Goal: Check status: Check status

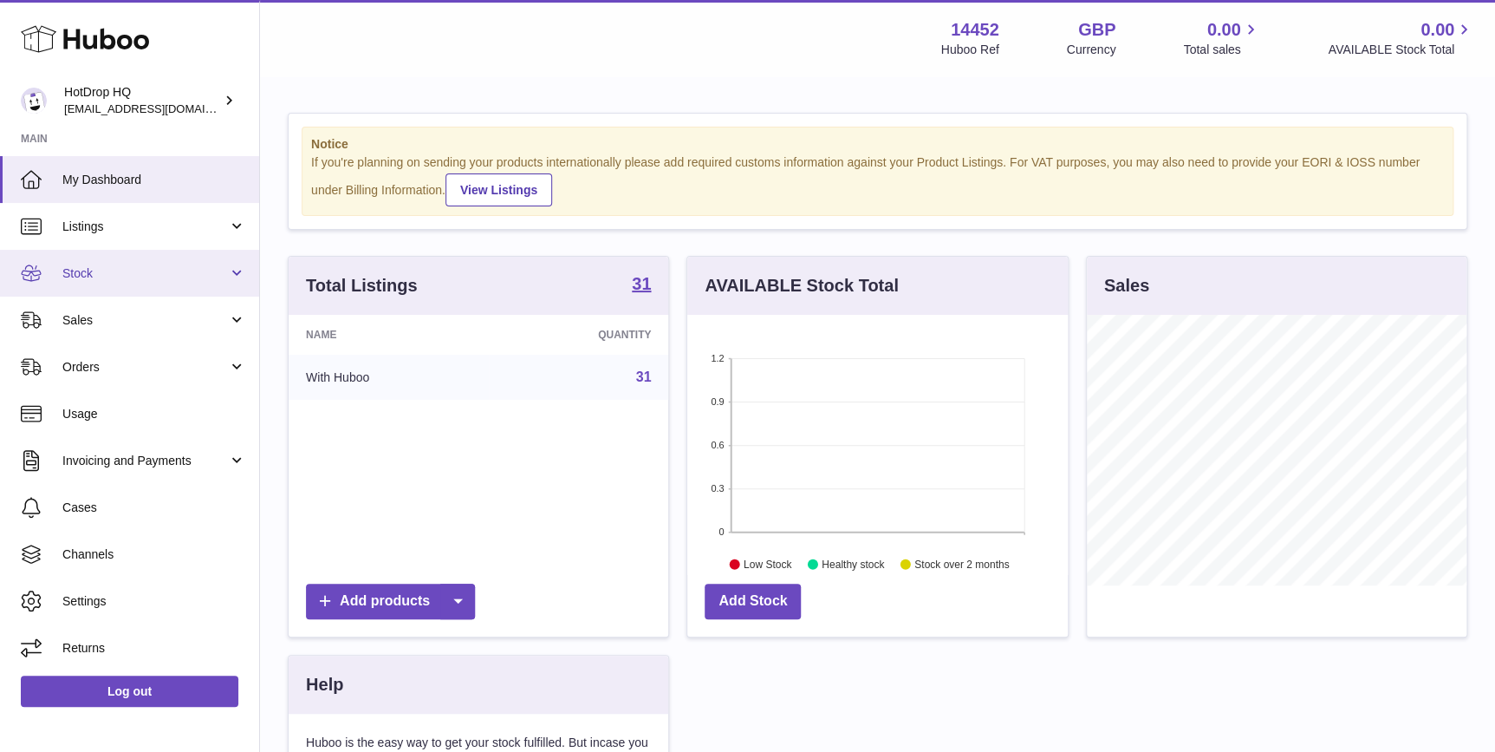
scroll to position [270, 380]
click at [99, 278] on span "Stock" at bounding box center [145, 273] width 166 height 16
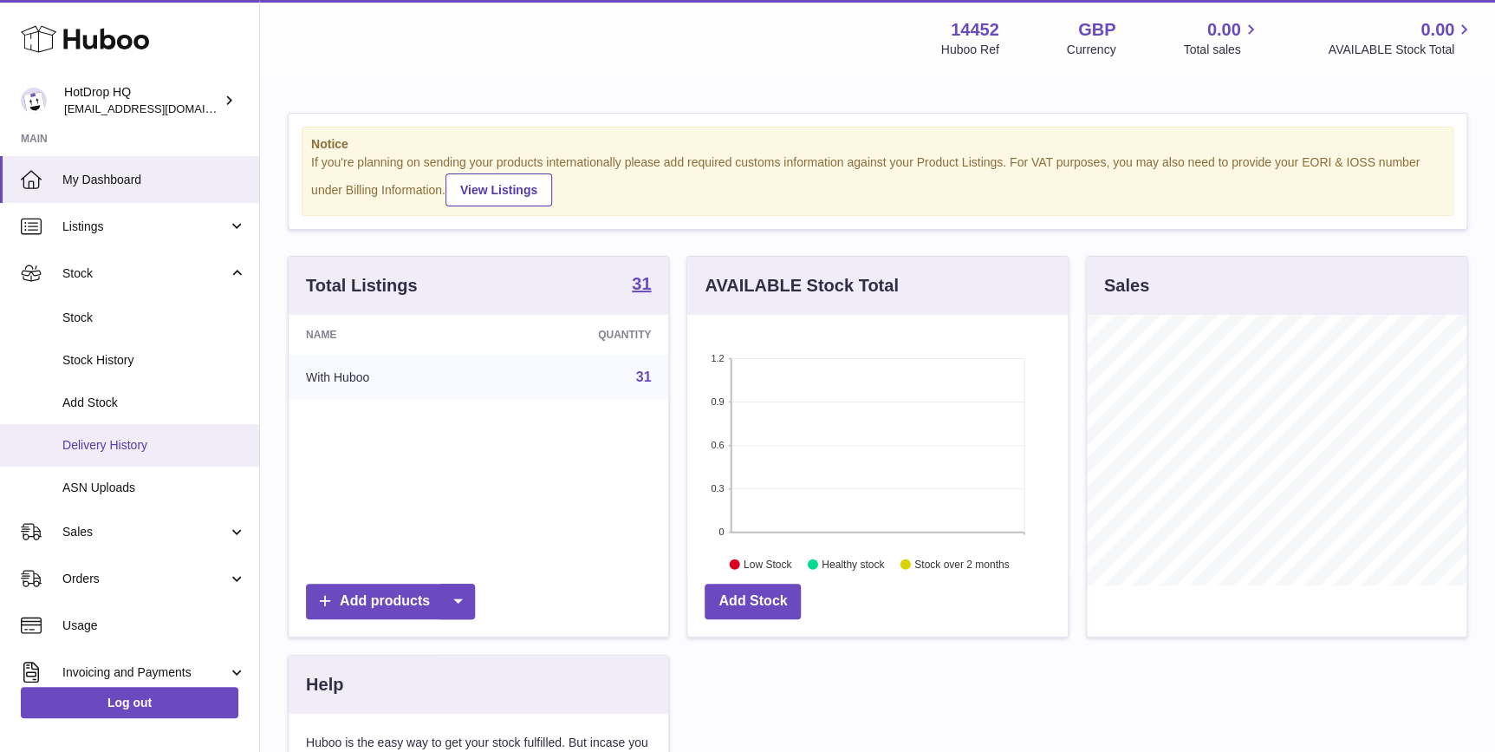
click at [149, 451] on span "Delivery History" at bounding box center [154, 445] width 184 height 16
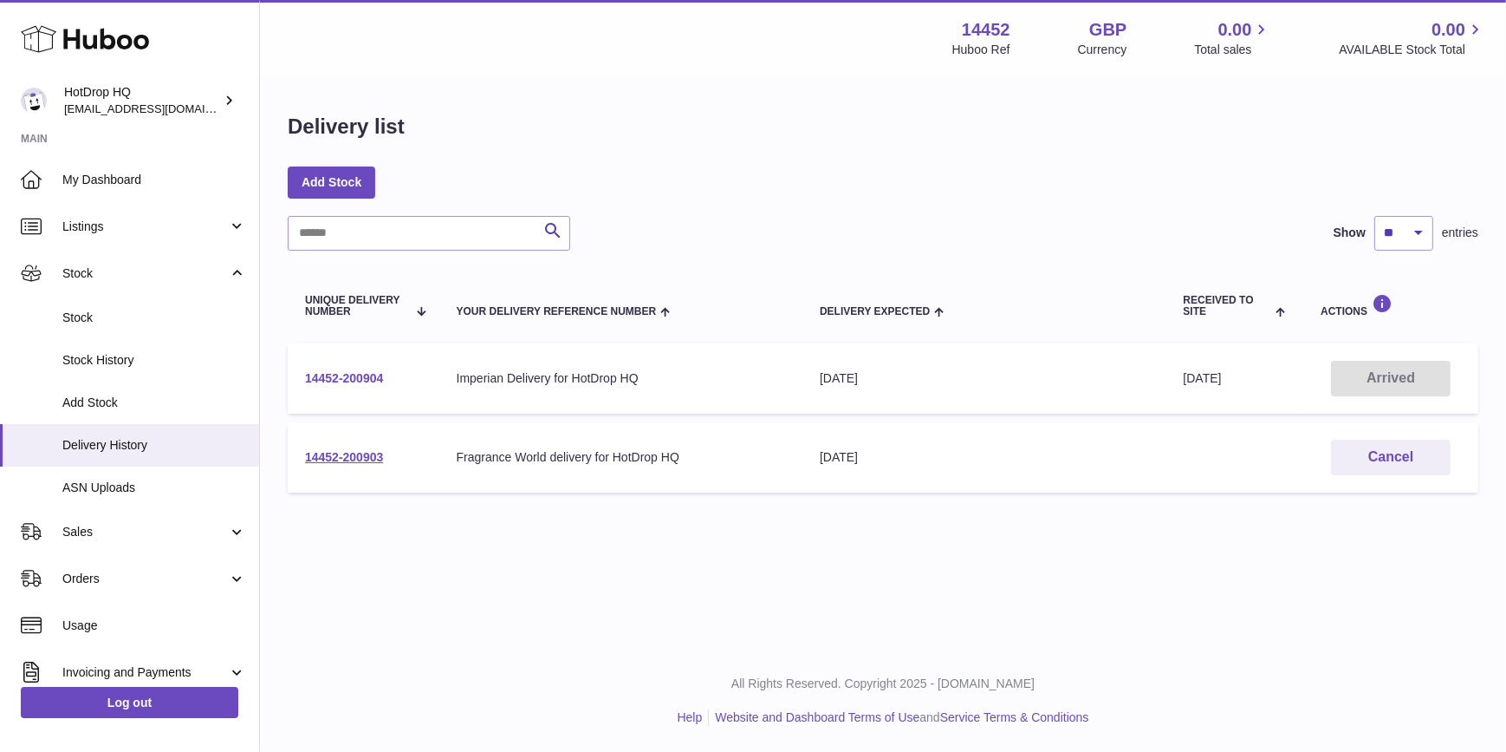
click at [375, 377] on link "14452-200904" at bounding box center [344, 378] width 78 height 14
drag, startPoint x: 413, startPoint y: 452, endPoint x: 297, endPoint y: 450, distance: 115.3
click at [297, 450] on td "14452-200903" at bounding box center [364, 457] width 152 height 70
click at [375, 457] on link "14452-200903" at bounding box center [344, 457] width 78 height 14
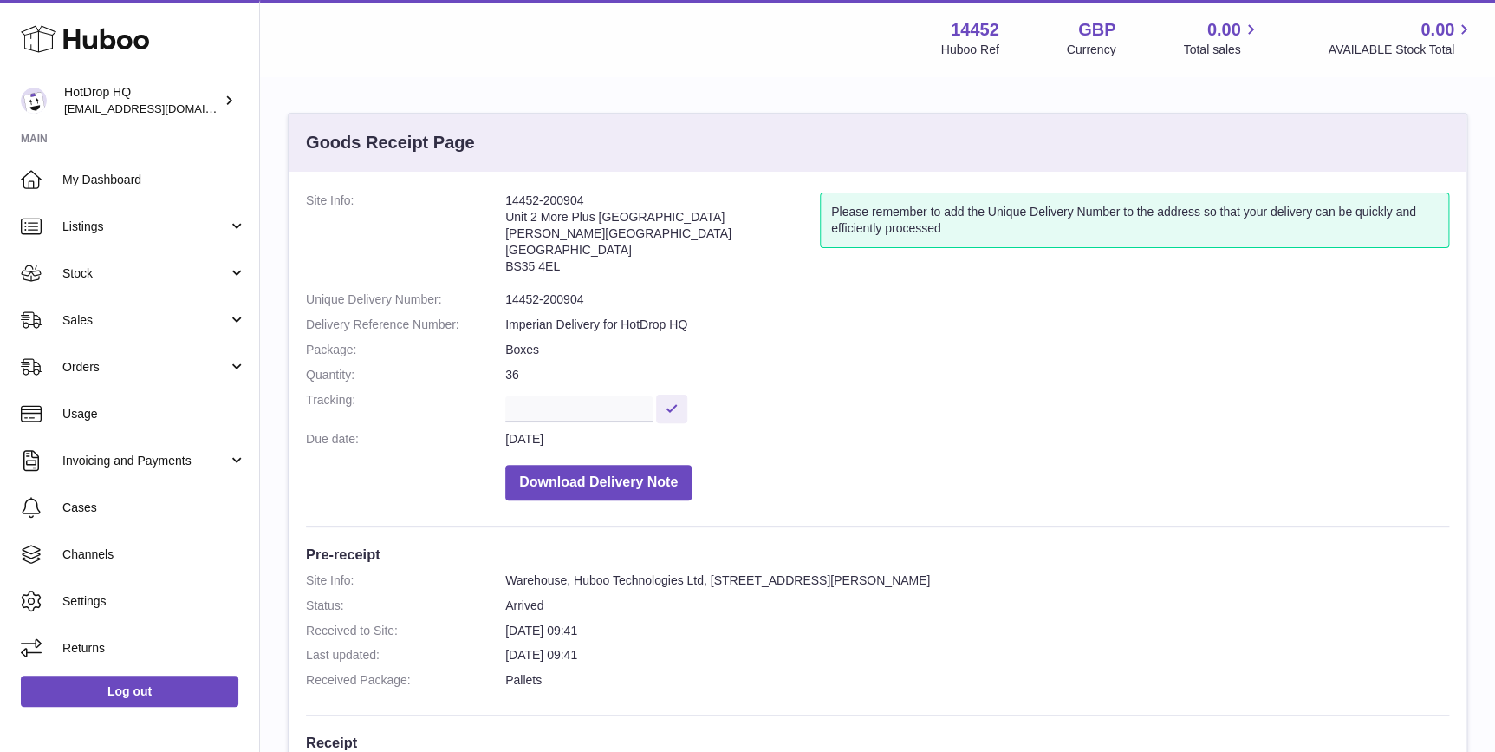
drag, startPoint x: 624, startPoint y: 198, endPoint x: 503, endPoint y: 201, distance: 121.4
click at [503, 201] on dl "Site Info: 14452-200904 Unit 2 More Plus Central Park Hudson Ave Severn Beach B…" at bounding box center [877, 350] width 1143 height 316
copy dl "14452-200904"
drag, startPoint x: 501, startPoint y: 322, endPoint x: 745, endPoint y: 335, distance: 244.0
click at [745, 335] on dl "Site Info: 14452-200904 Unit 2 More Plus Central Park Hudson Ave Severn Beach B…" at bounding box center [877, 350] width 1143 height 316
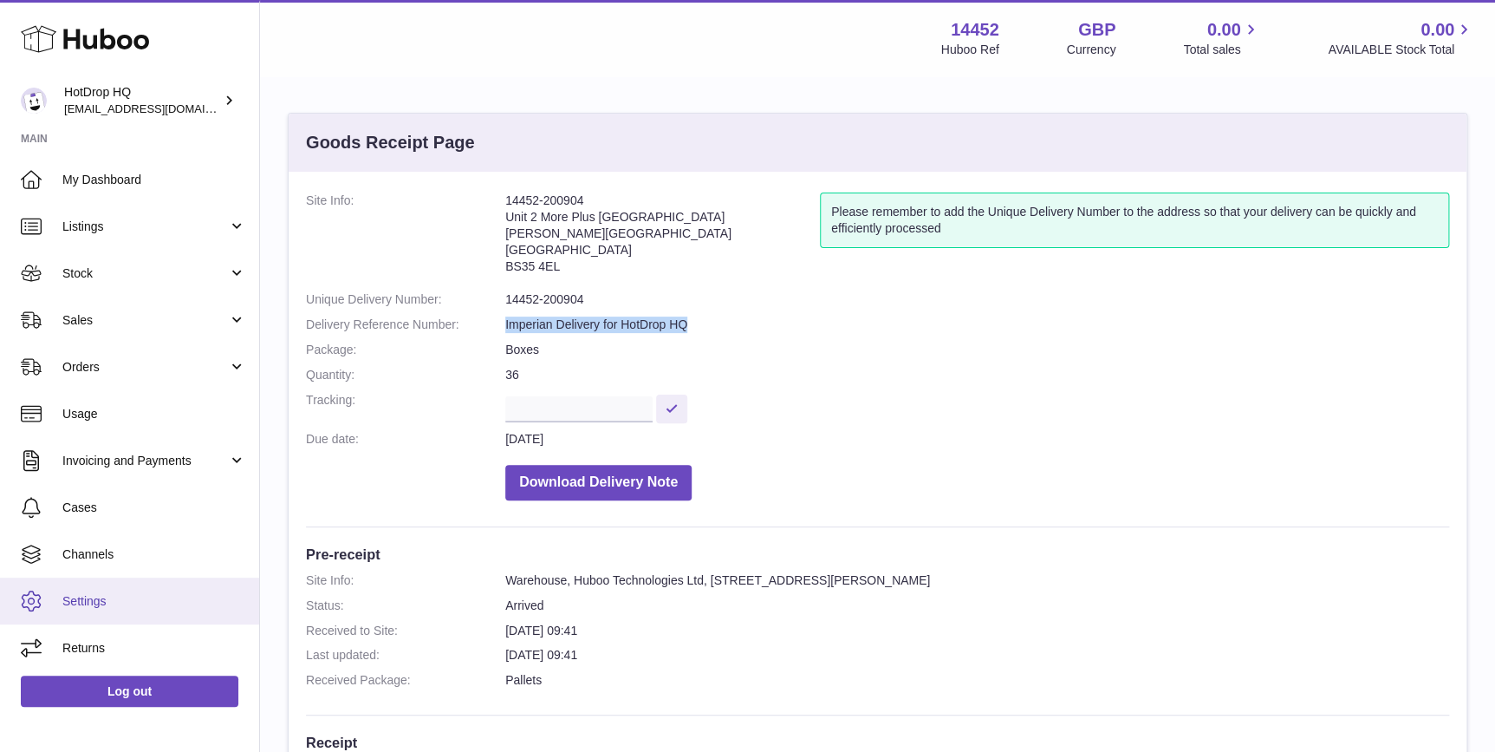
copy dl "Imperian Delivery for HotDrop HQ"
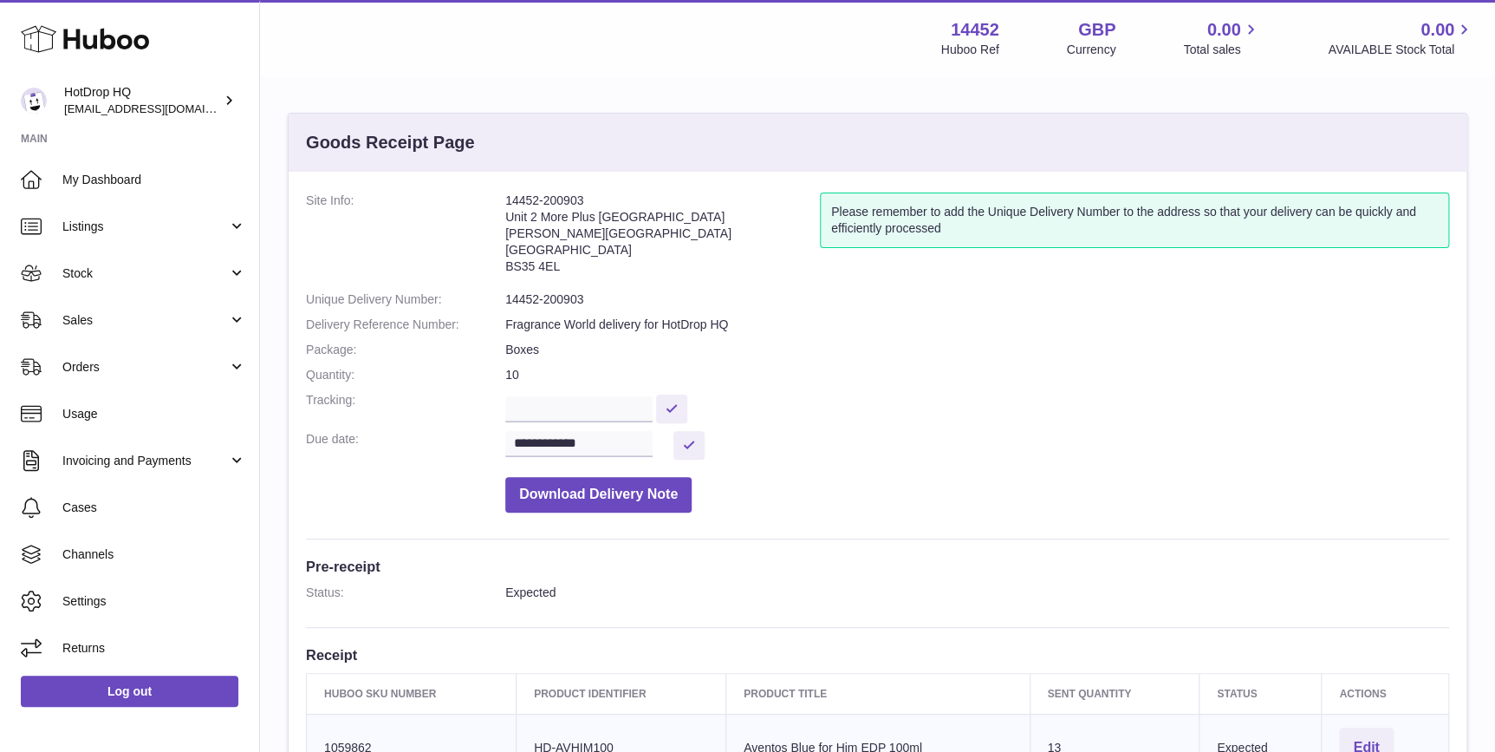
scroll to position [131, 0]
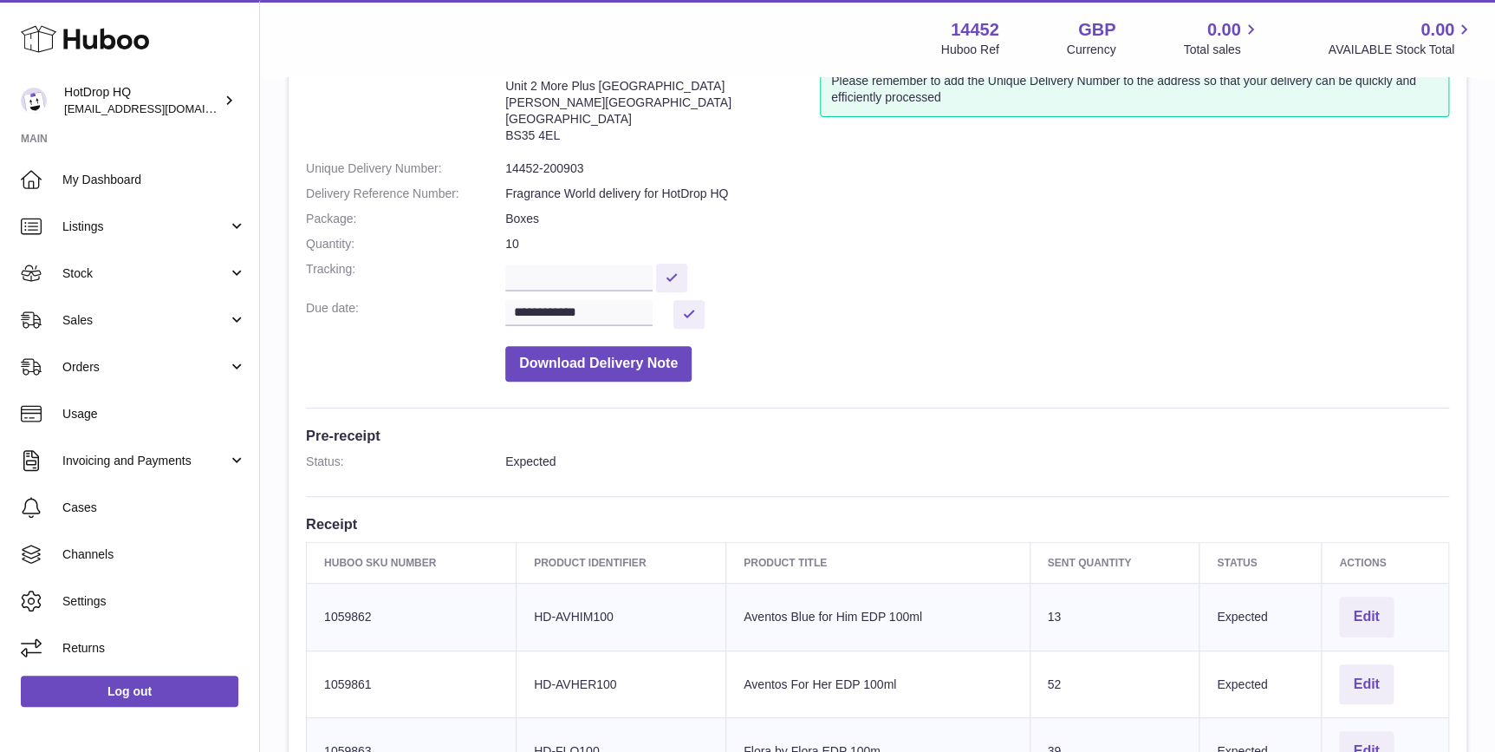
drag, startPoint x: 733, startPoint y: 319, endPoint x: 713, endPoint y: 303, distance: 25.9
click at [713, 303] on dl "**********" at bounding box center [877, 226] width 1143 height 329
drag, startPoint x: 713, startPoint y: 303, endPoint x: 810, endPoint y: 165, distance: 168.1
click at [836, 163] on dd "14452-200903" at bounding box center [977, 168] width 944 height 16
drag, startPoint x: 601, startPoint y: 185, endPoint x: 562, endPoint y: 182, distance: 39.2
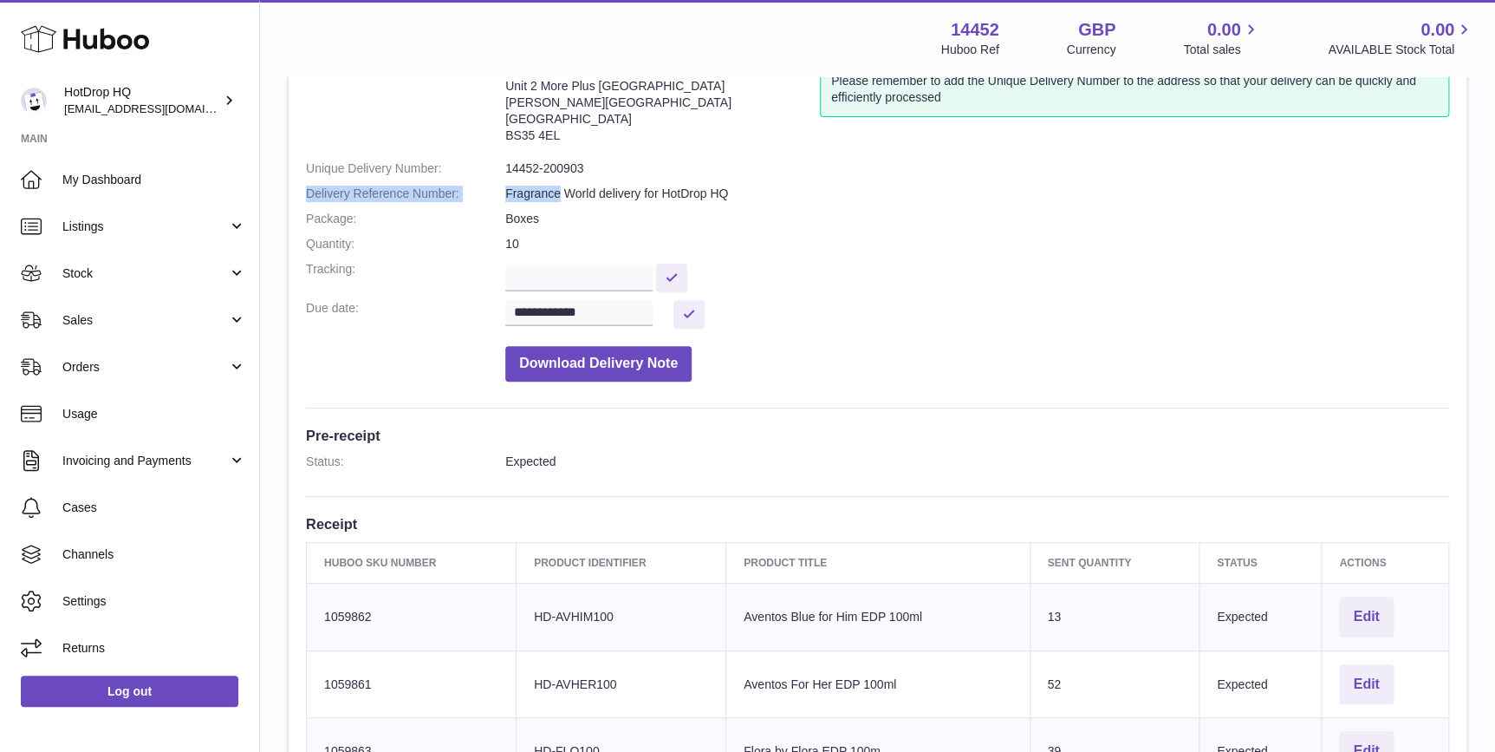
click at [562, 182] on dl "**********" at bounding box center [877, 226] width 1143 height 329
drag, startPoint x: 562, startPoint y: 182, endPoint x: 519, endPoint y: 198, distance: 45.6
click at [519, 198] on dd "Fragrance World delivery for HotDrop HQ" at bounding box center [977, 193] width 944 height 16
drag, startPoint x: 507, startPoint y: 191, endPoint x: 724, endPoint y: 185, distance: 216.8
click at [724, 185] on dl "**********" at bounding box center [877, 226] width 1143 height 329
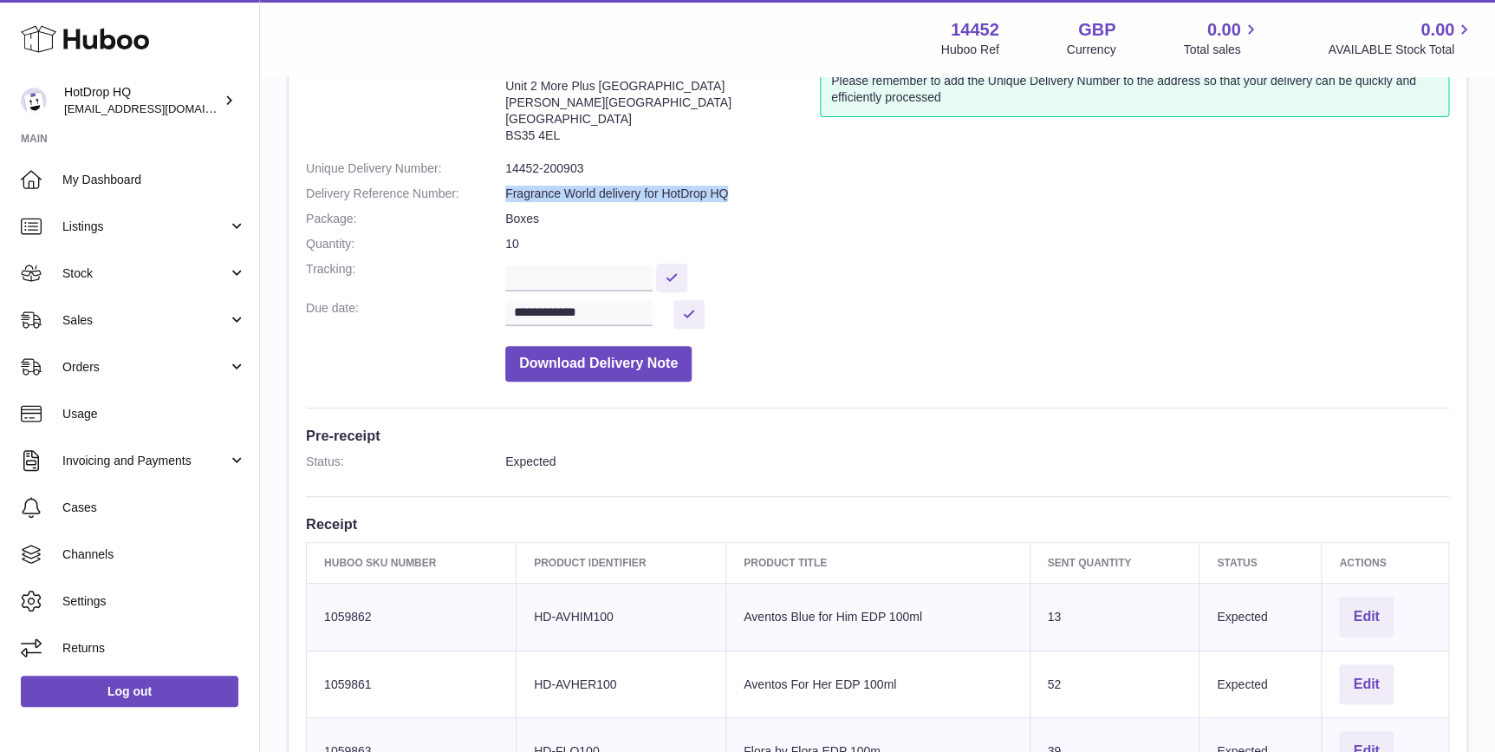
copy dl "Fragrance World delivery for HotDrop HQ"
